Goal: Transaction & Acquisition: Purchase product/service

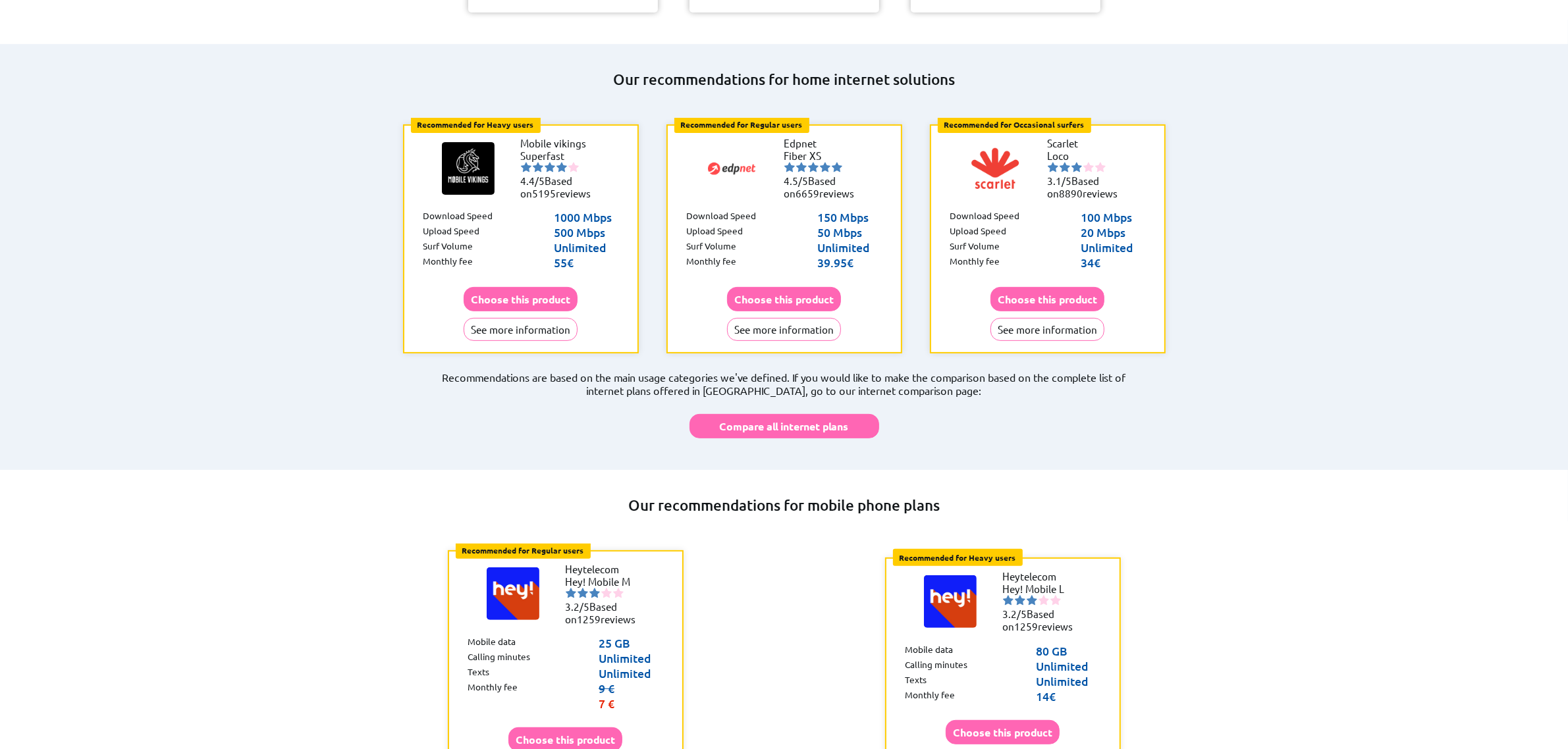
scroll to position [247, 0]
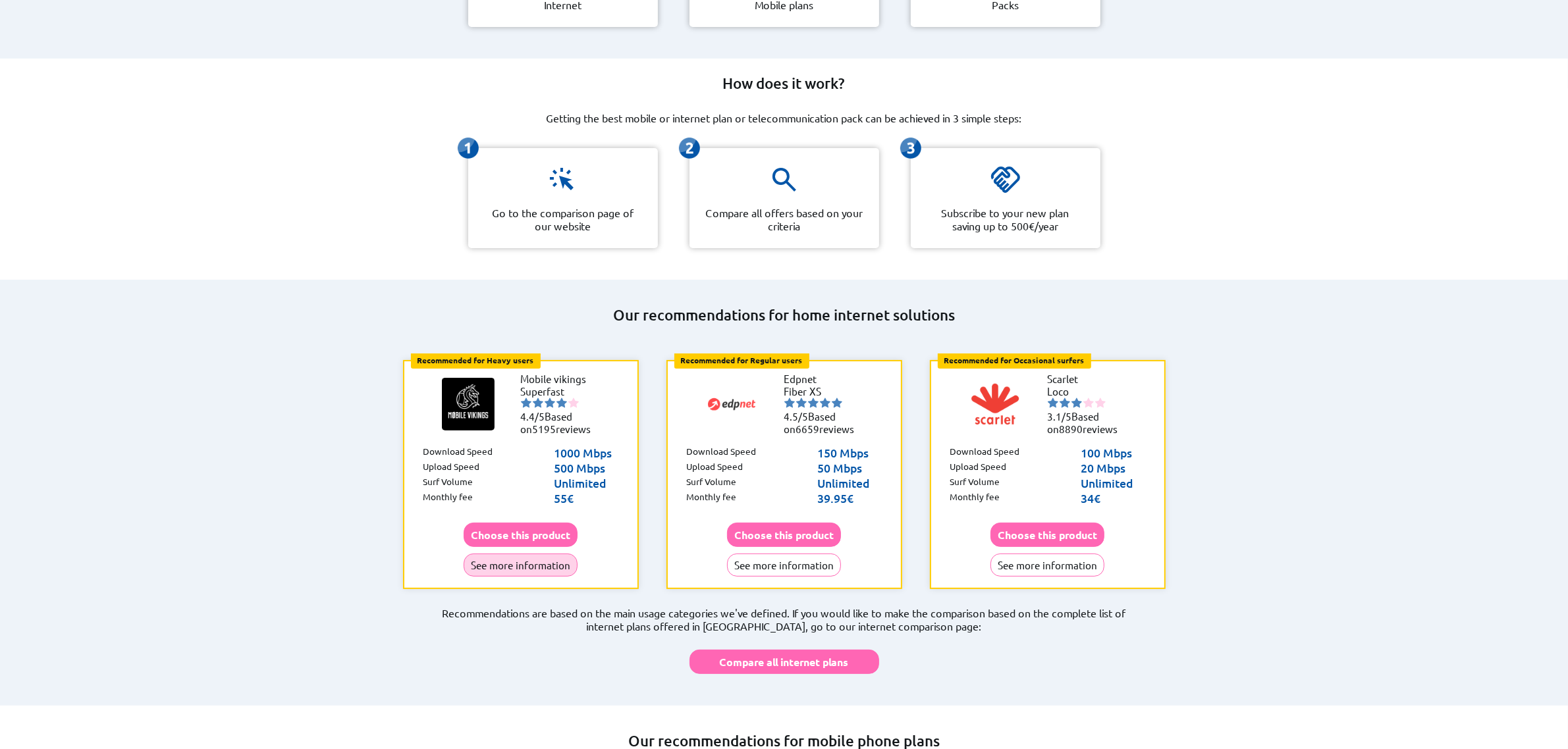
click at [537, 554] on button "See more information" at bounding box center [520, 565] width 114 height 23
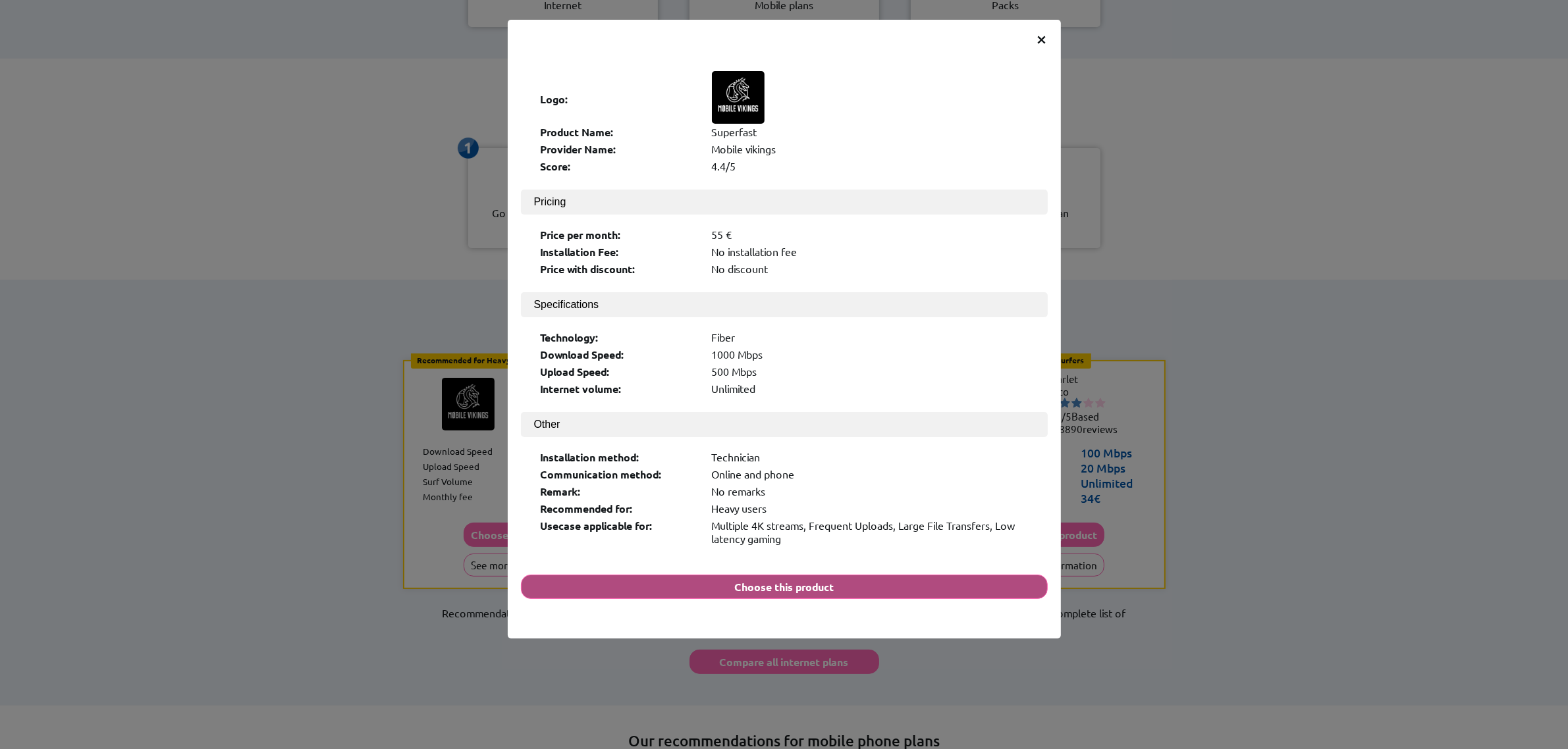
drag, startPoint x: 568, startPoint y: 549, endPoint x: 553, endPoint y: 554, distance: 15.8
click at [1044, 34] on span "×" at bounding box center [1042, 38] width 11 height 24
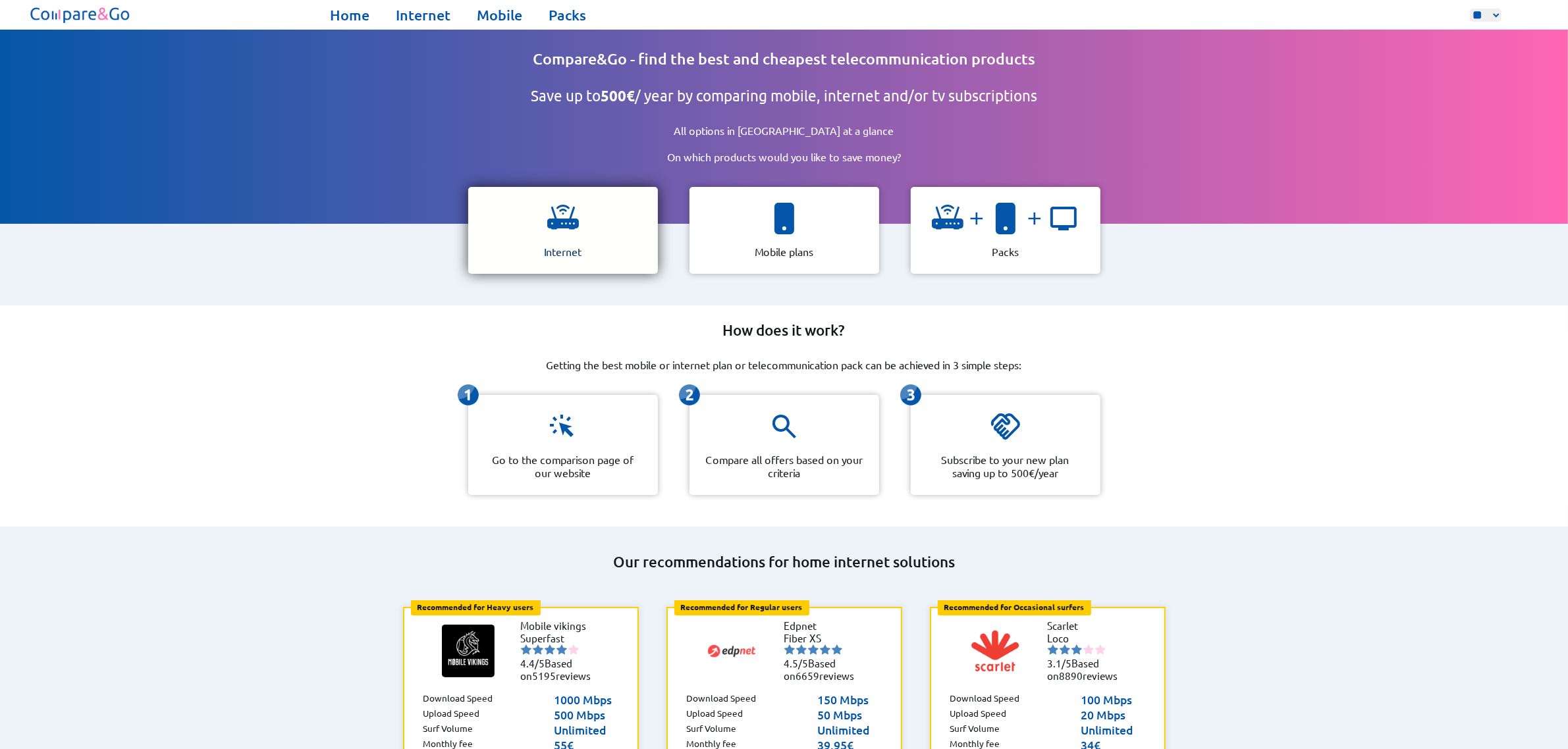
click at [541, 209] on div "Internet" at bounding box center [562, 230] width 189 height 87
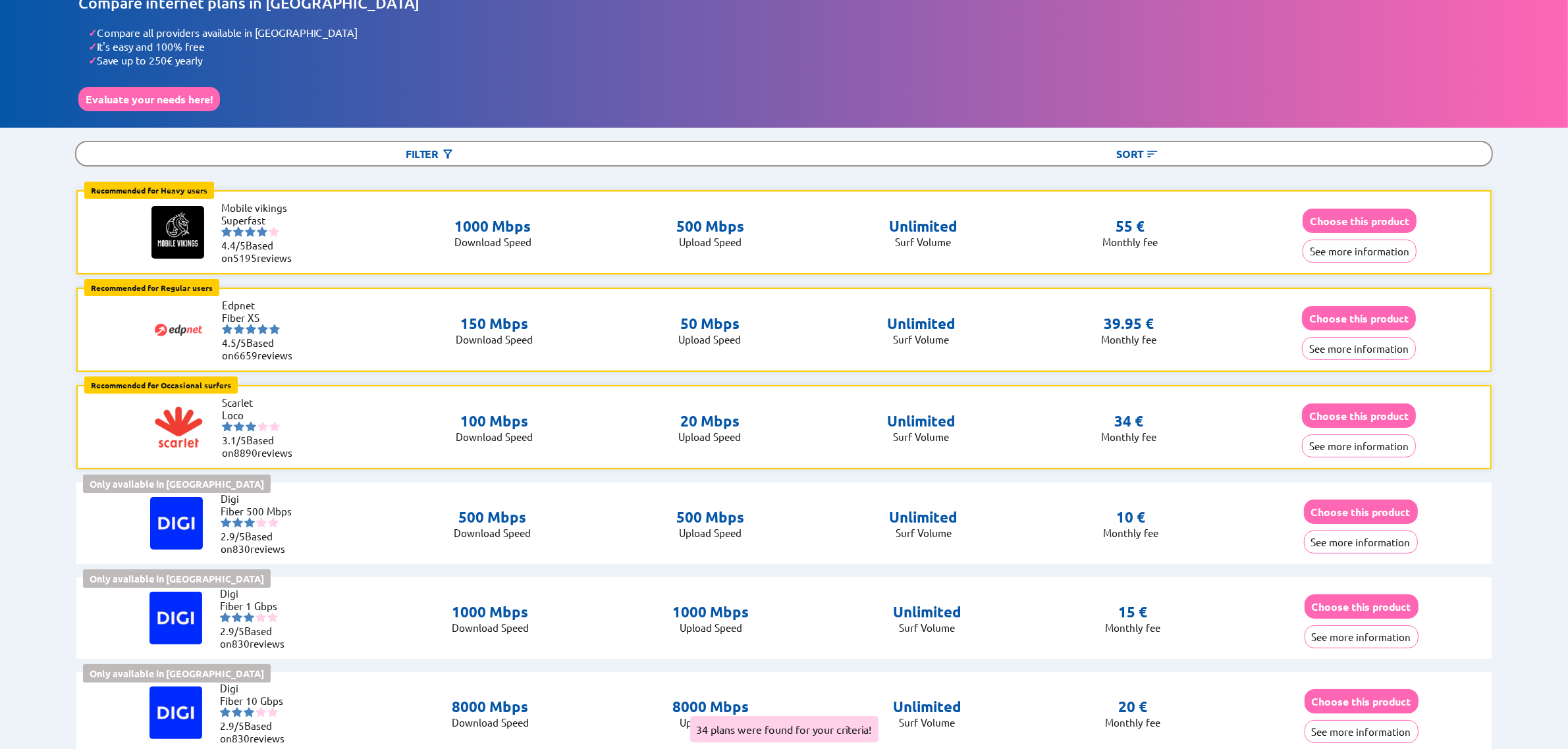
scroll to position [82, 0]
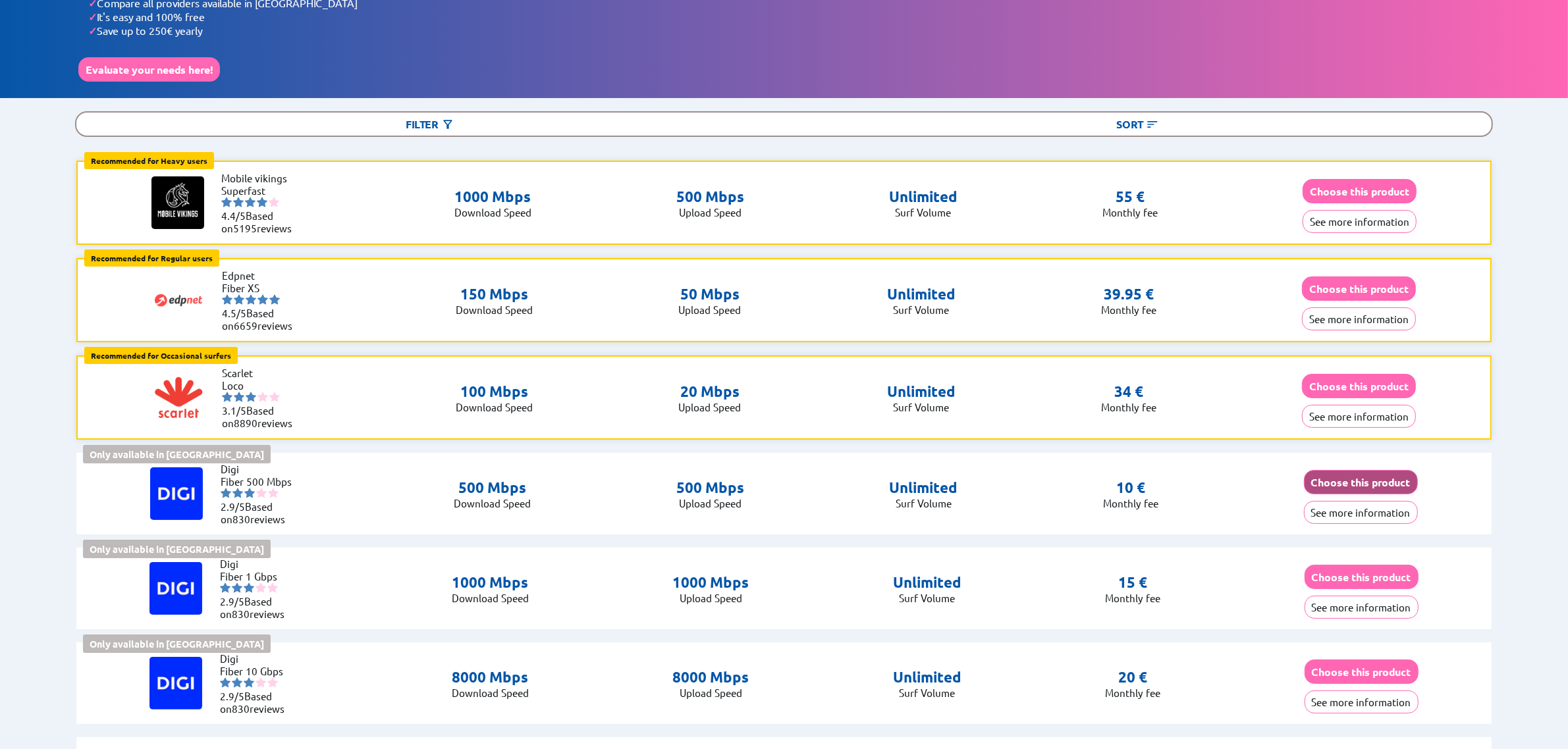
click at [1350, 481] on button "Choose this product" at bounding box center [1361, 482] width 114 height 24
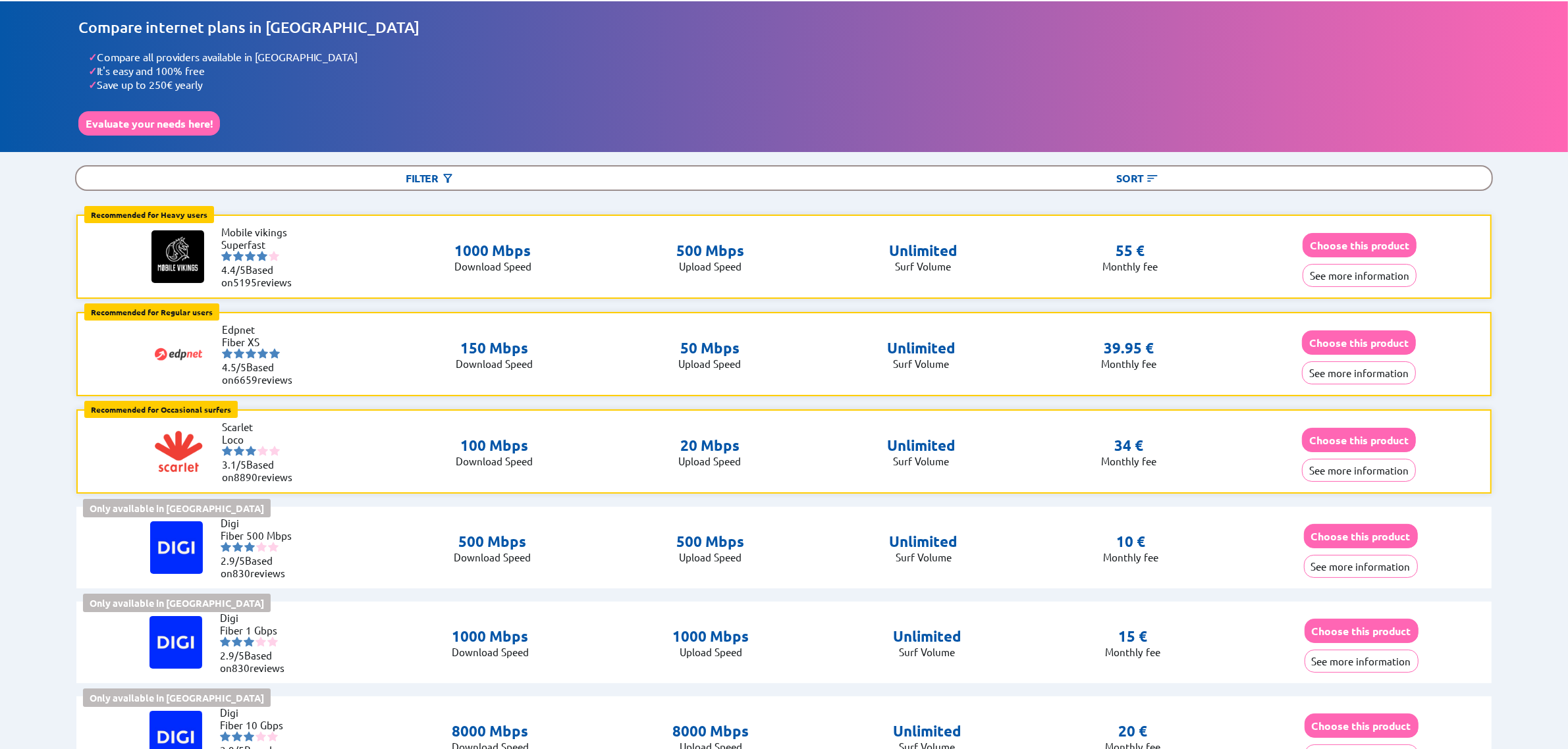
scroll to position [0, 0]
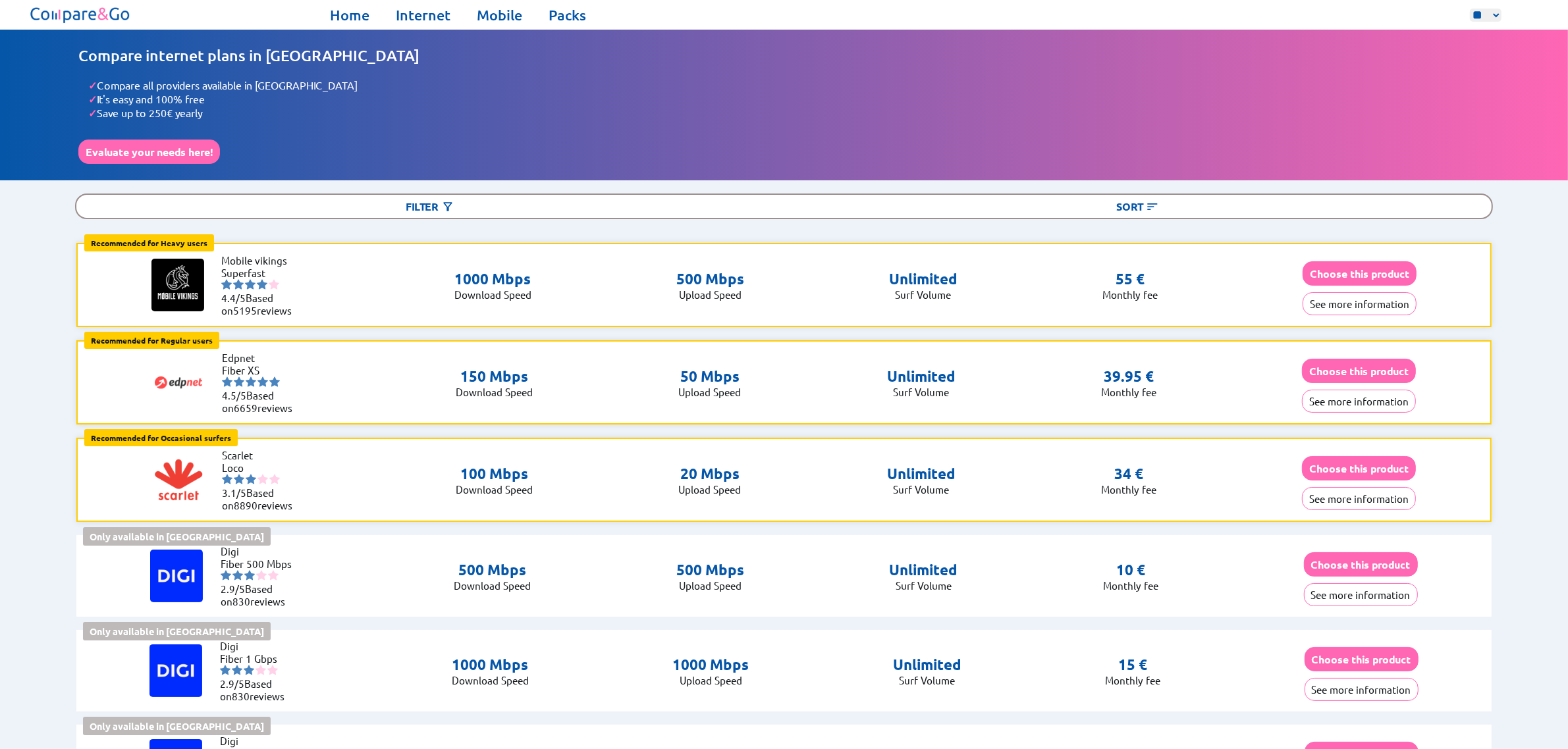
click at [345, 23] on div "Home Internet Mobile Packs ** ** ** Home Internet Mobile Packs" at bounding box center [784, 15] width 1568 height 30
click at [348, 18] on link "Home" at bounding box center [349, 15] width 39 height 19
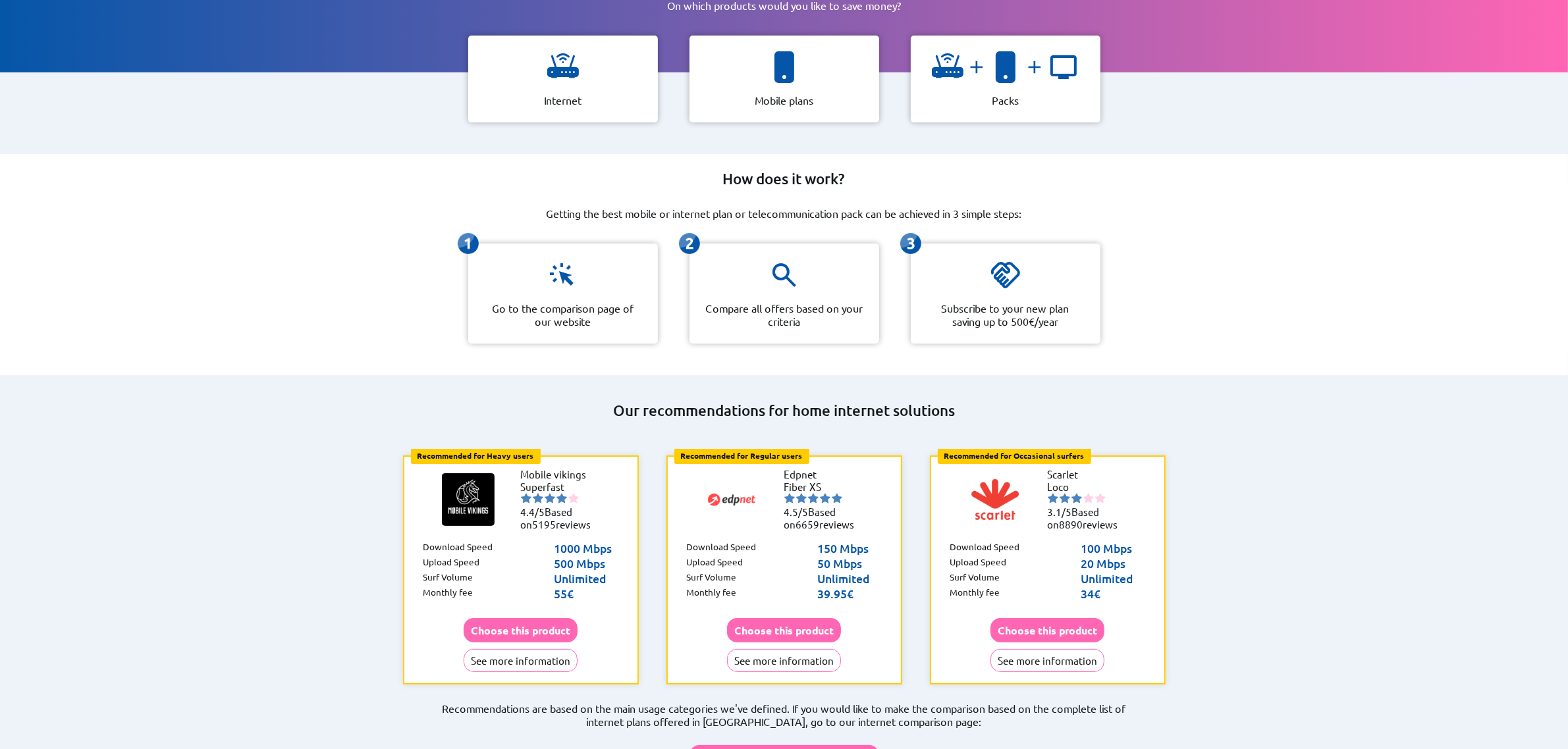
scroll to position [329, 0]
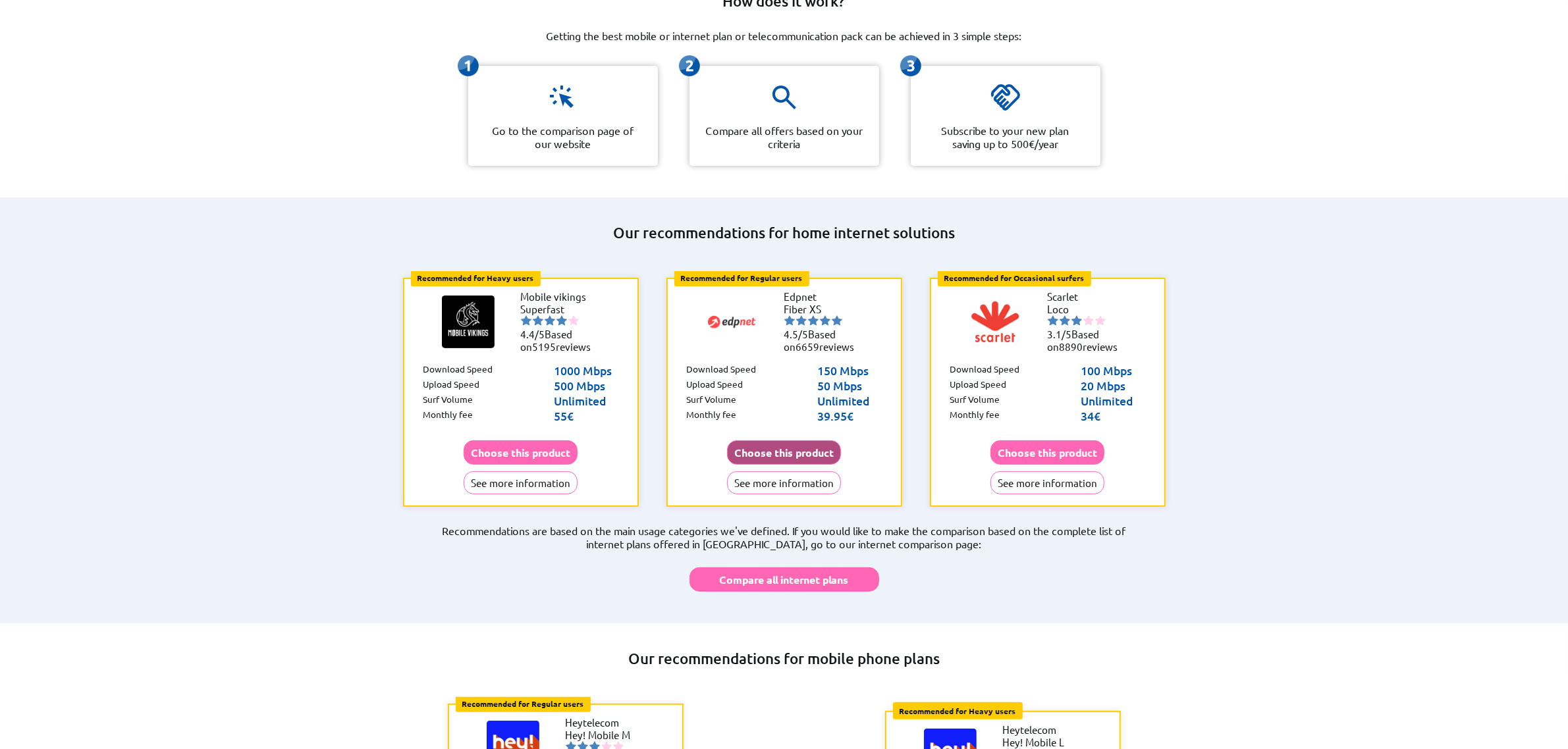
click at [797, 440] on button "Choose this product" at bounding box center [784, 452] width 114 height 24
click at [539, 440] on button "Choose this product" at bounding box center [520, 452] width 114 height 24
